Goal: Navigation & Orientation: Find specific page/section

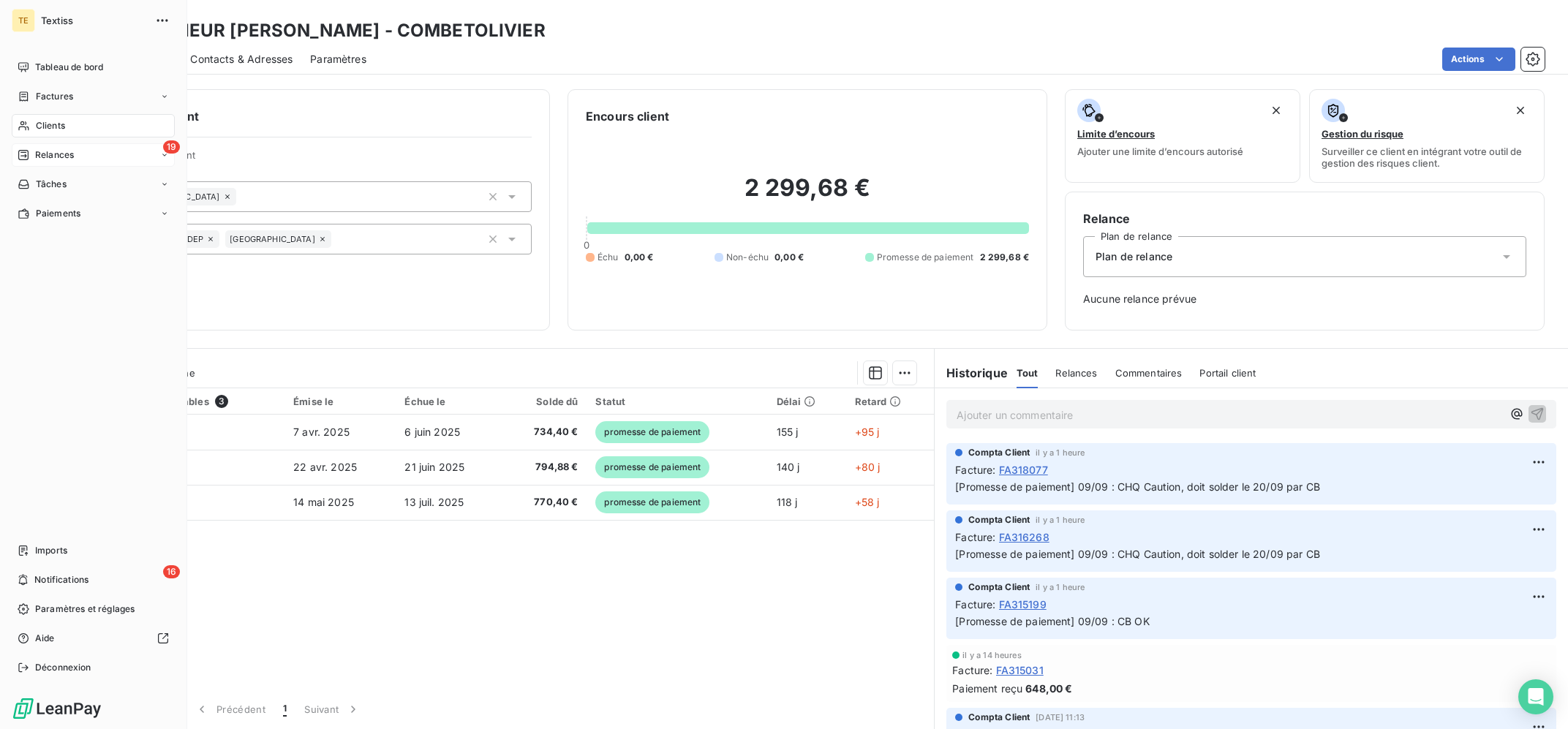
click at [25, 166] on div "19 Relances" at bounding box center [93, 156] width 163 height 24
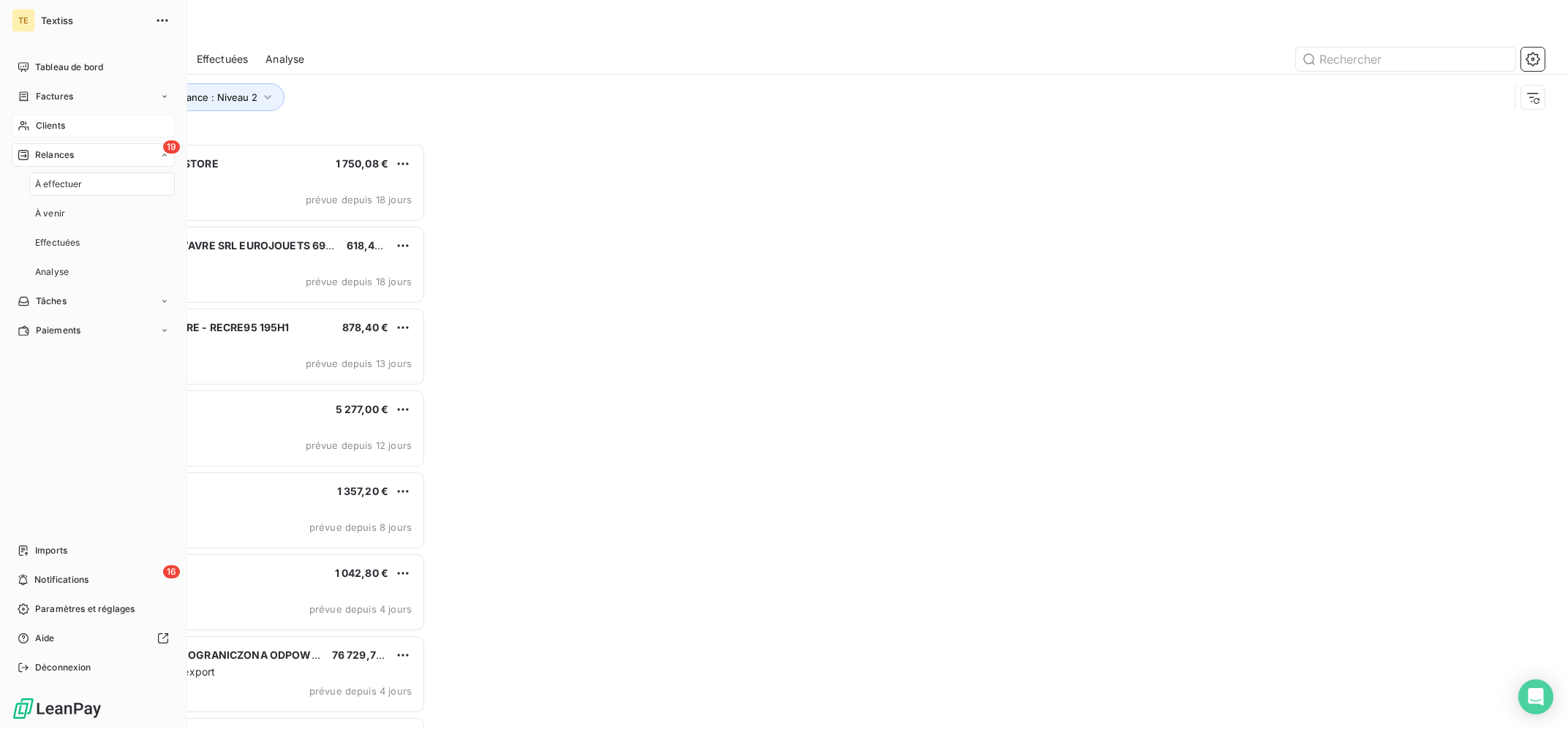
click at [95, 126] on div "Clients" at bounding box center [93, 126] width 163 height 24
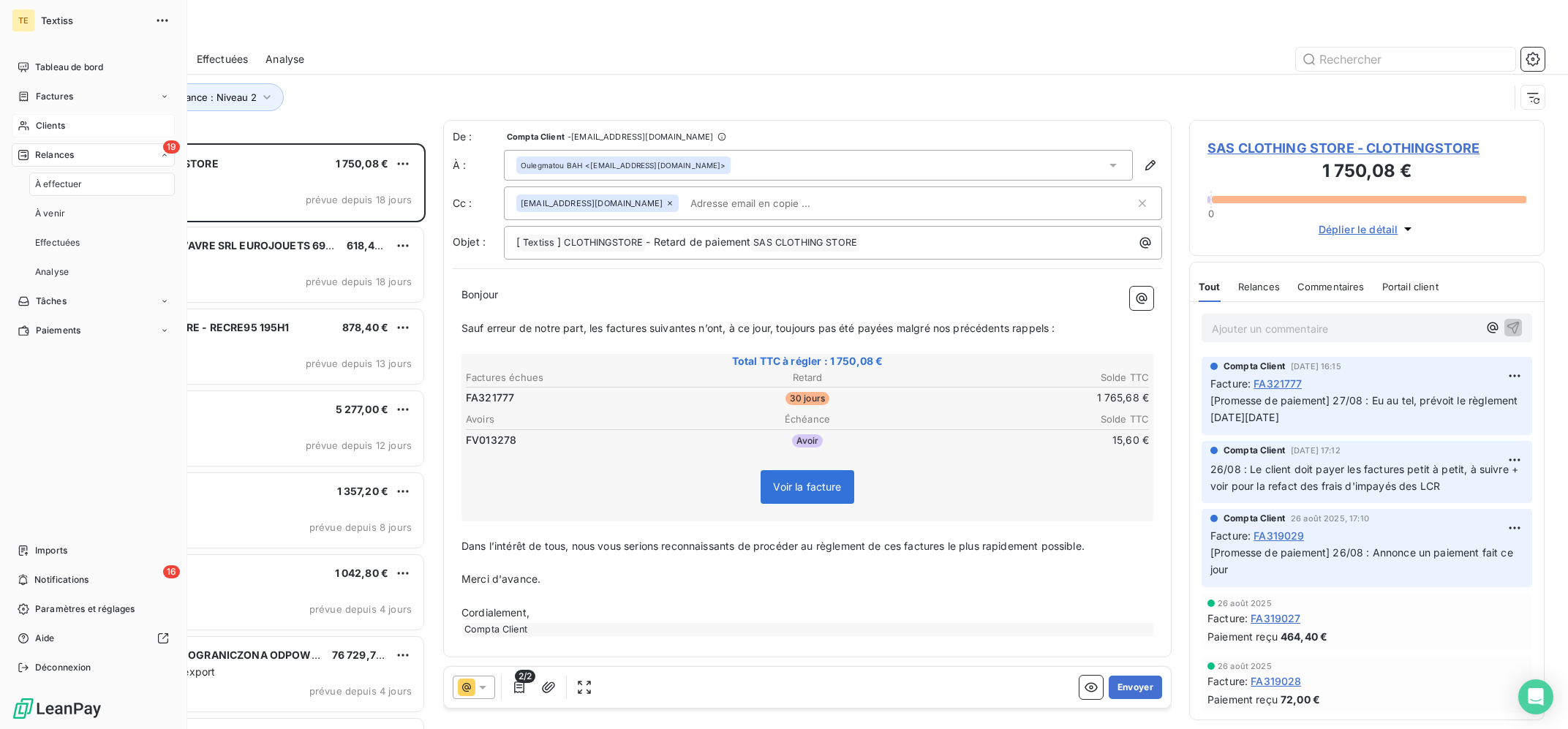
click at [104, 122] on div "Clients" at bounding box center [93, 126] width 163 height 24
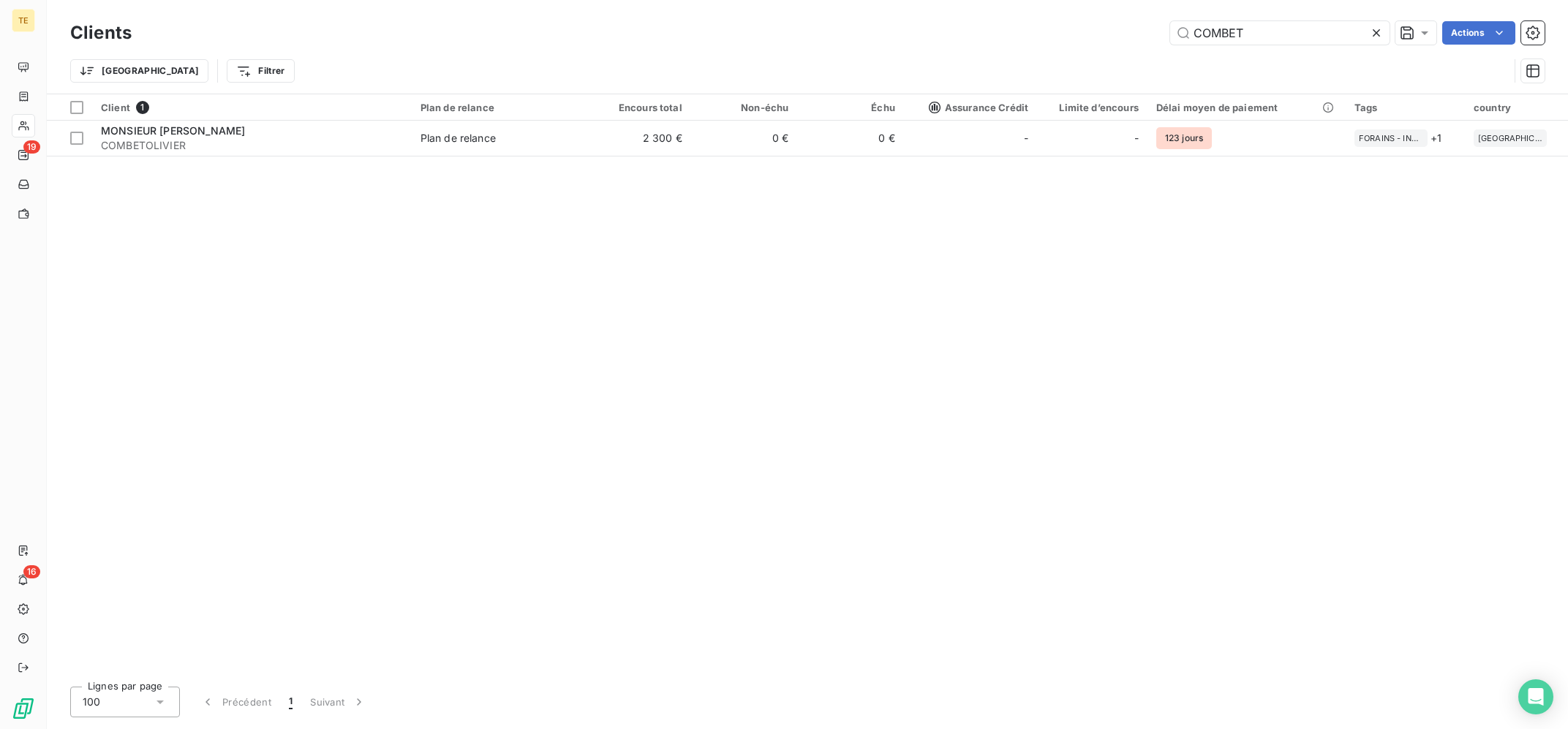
click at [787, 452] on div "Client 1 Plan de relance Encours total Non-échu Échu Assurance Crédit Limite d’…" at bounding box center [808, 384] width 1522 height 581
